Goal: Find specific page/section: Find specific page/section

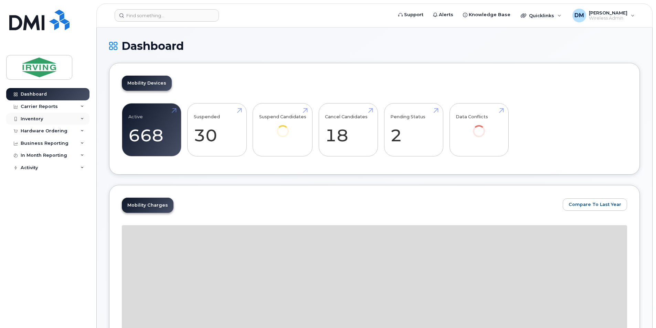
click at [71, 124] on div "Inventory" at bounding box center [47, 119] width 83 height 12
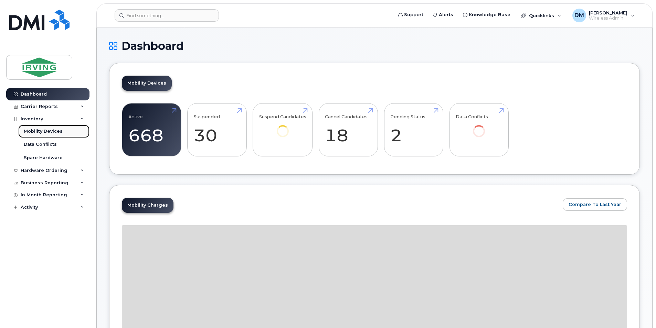
click at [63, 135] on link "Mobility Devices" at bounding box center [53, 131] width 71 height 13
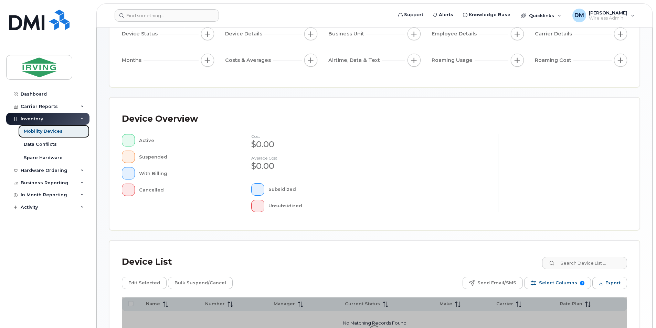
scroll to position [145, 0]
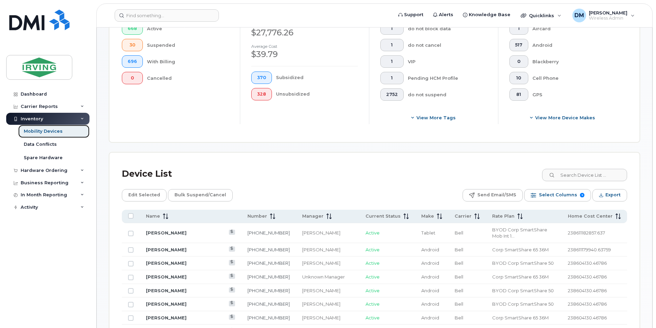
scroll to position [248, 0]
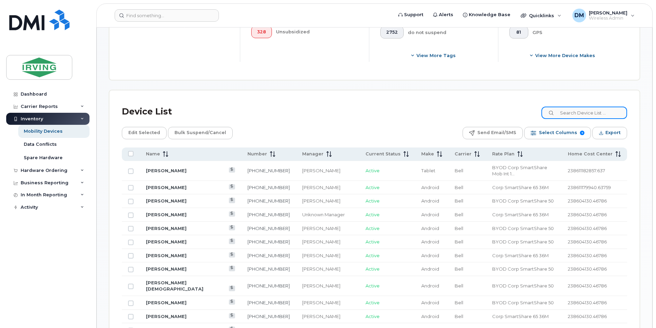
click at [576, 117] on input at bounding box center [584, 113] width 86 height 12
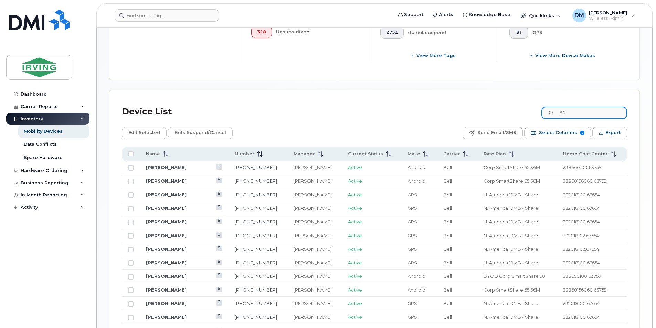
type input "5"
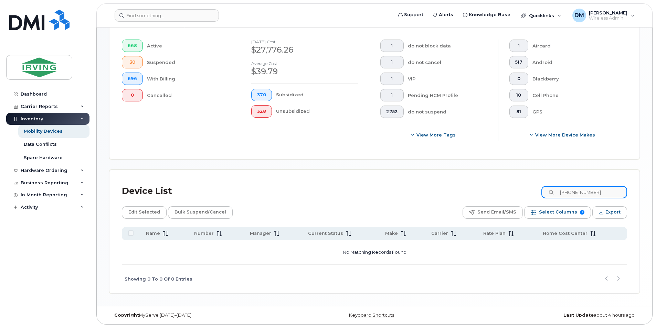
drag, startPoint x: 608, startPoint y: 193, endPoint x: 375, endPoint y: 175, distance: 233.6
click at [375, 175] on div "Device List [PHONE_NUMBER] Edit Selected Bulk Suspend/Cancel Send Email/SMS Sel…" at bounding box center [374, 232] width 530 height 124
type input "[PHONE_NUMBER]"
